Goal: Task Accomplishment & Management: Manage account settings

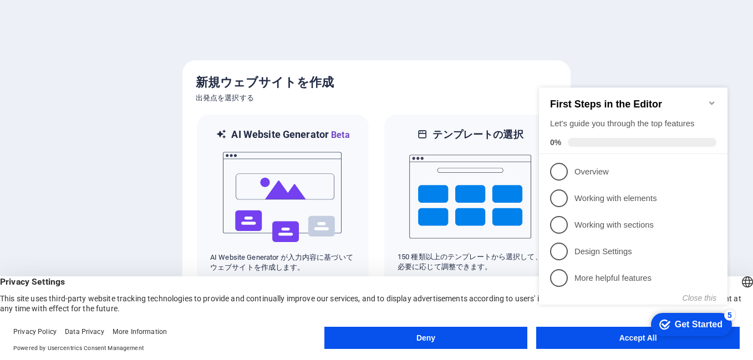
click at [572, 36] on div at bounding box center [376, 180] width 753 height 360
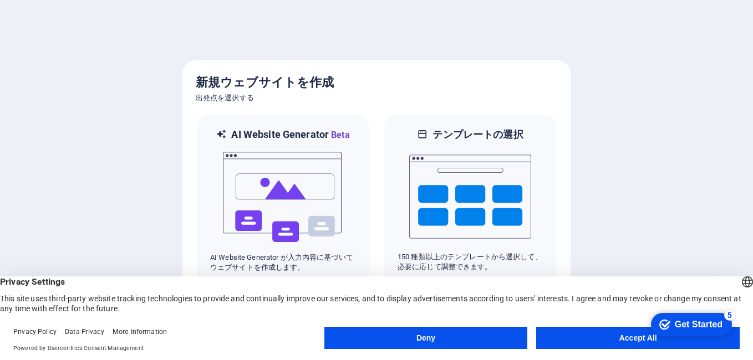
click at [739, 282] on div "English Deutsch" at bounding box center [747, 283] width 16 height 18
click at [663, 308] on li "Deutsch" at bounding box center [686, 321] width 124 height 27
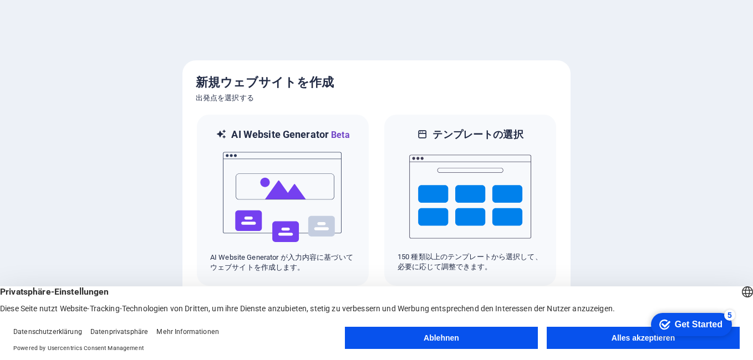
click at [739, 292] on div "Deutsch English" at bounding box center [747, 293] width 16 height 18
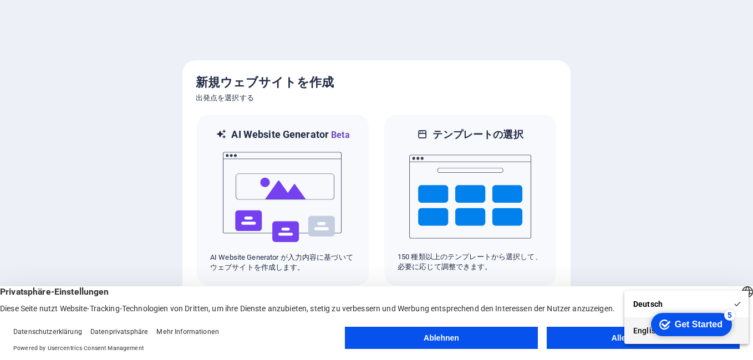
click at [638, 318] on li "English" at bounding box center [686, 331] width 124 height 27
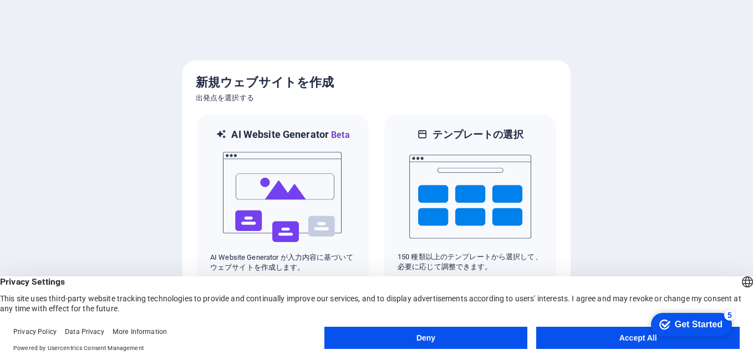
click at [691, 184] on div at bounding box center [376, 180] width 753 height 360
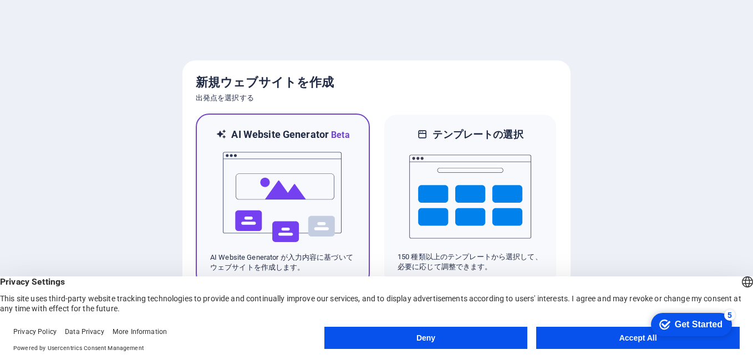
click at [303, 192] on img at bounding box center [283, 197] width 122 height 111
